Goal: Task Accomplishment & Management: Manage account settings

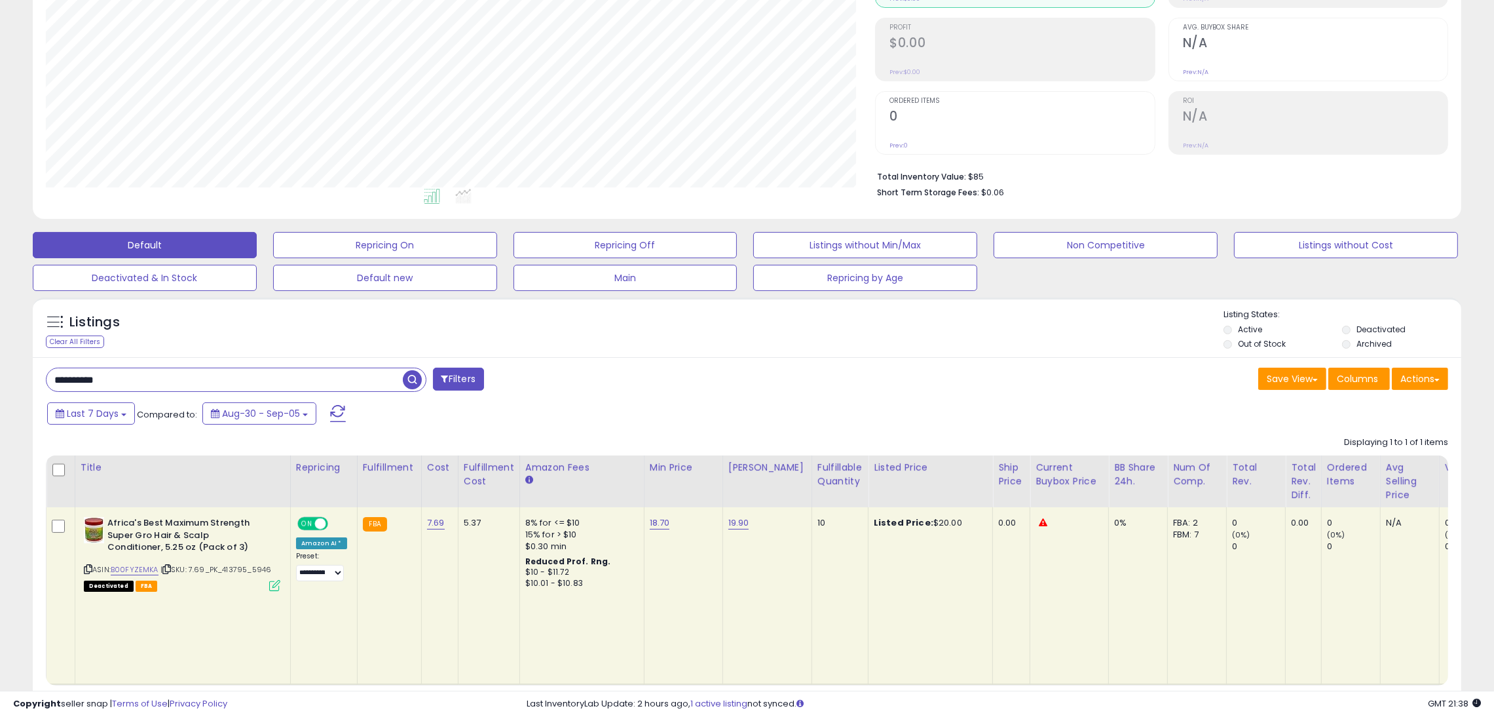
scroll to position [268, 830]
click at [732, 531] on td "19.90" at bounding box center [767, 596] width 89 height 178
click at [732, 524] on link "19.90" at bounding box center [739, 522] width 21 height 13
drag, startPoint x: 700, startPoint y: 500, endPoint x: 619, endPoint y: 492, distance: 81.6
click at [620, 492] on table "Title Repricing" at bounding box center [1064, 570] width 2036 height 230
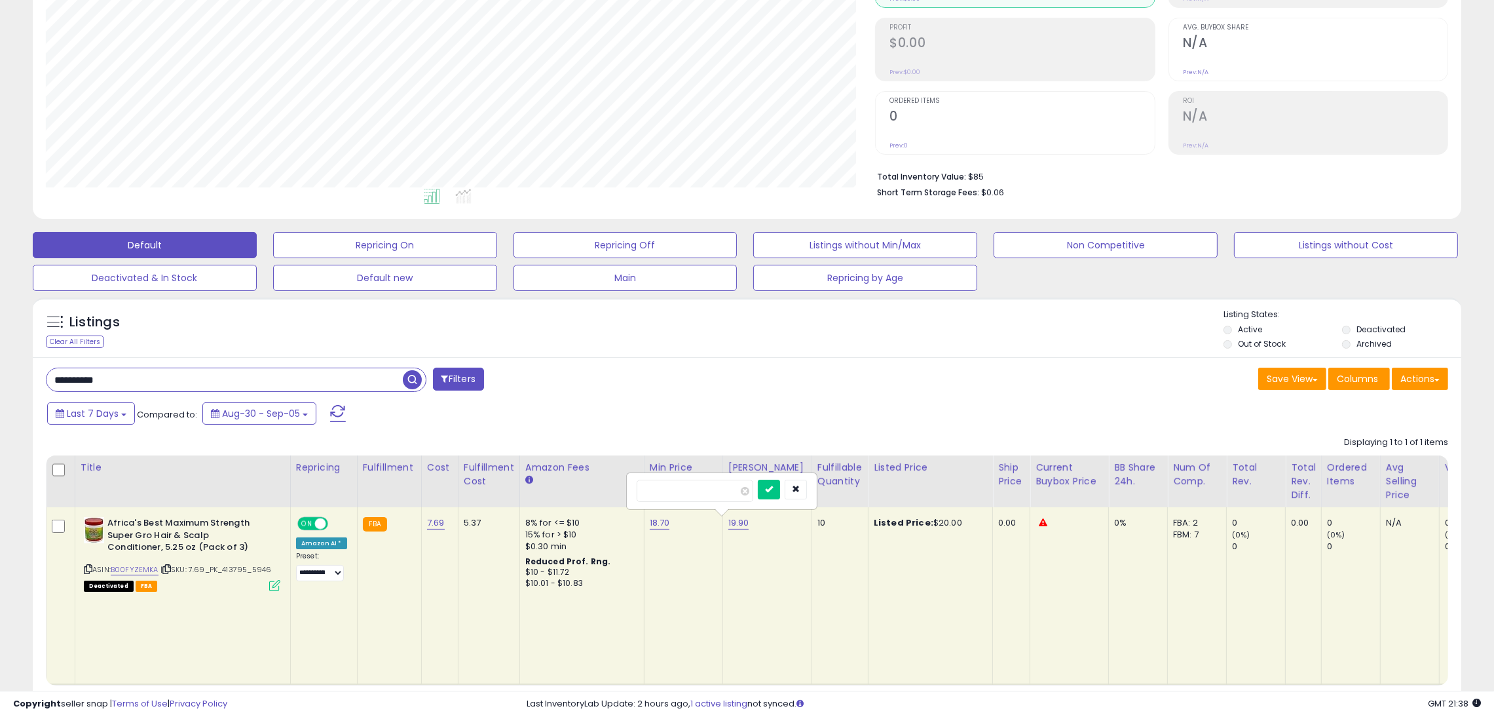
type input "*****"
click button "submit" at bounding box center [769, 490] width 22 height 20
click at [143, 567] on link "B00FYZEMKA" at bounding box center [135, 569] width 48 height 11
click at [737, 528] on link "19.40" at bounding box center [740, 522] width 22 height 13
type input "*****"
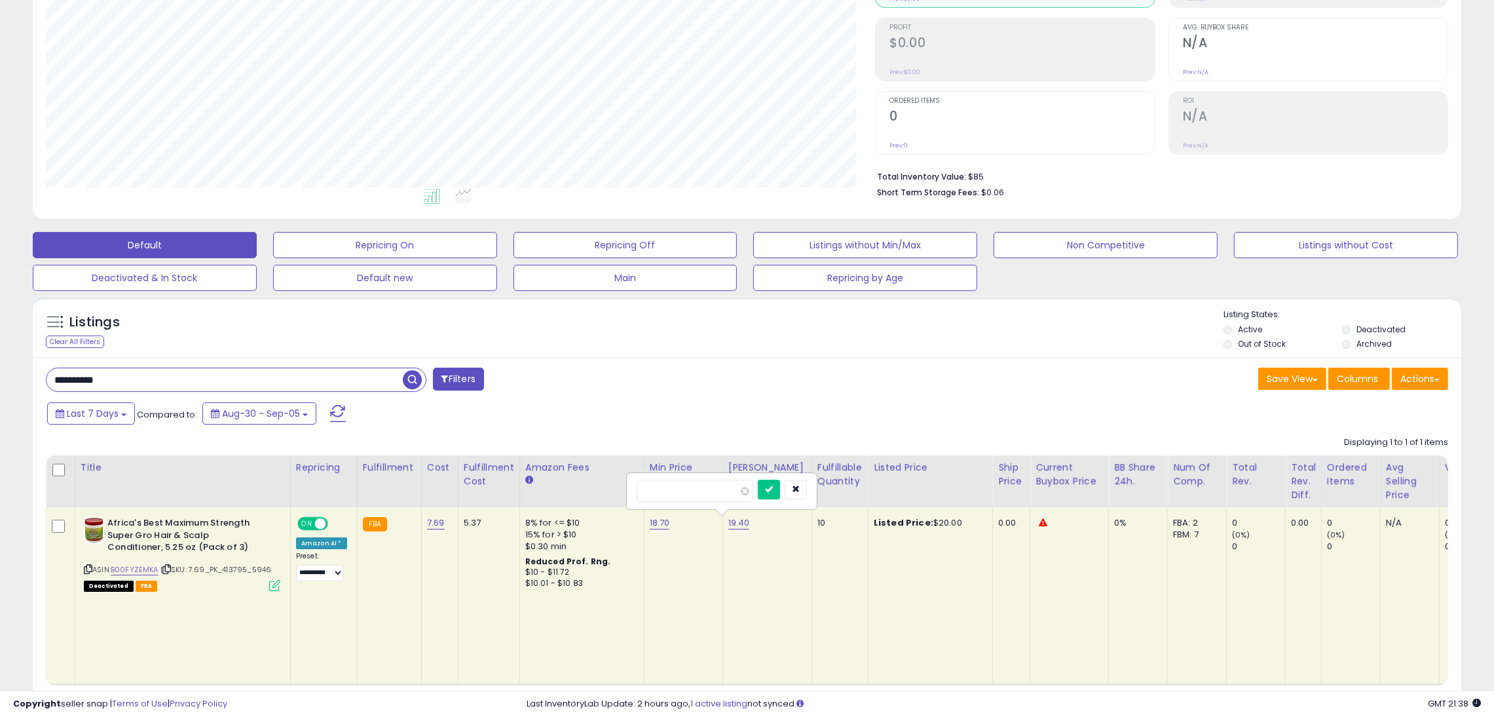
click button "submit" at bounding box center [769, 490] width 22 height 20
